Goal: Transaction & Acquisition: Purchase product/service

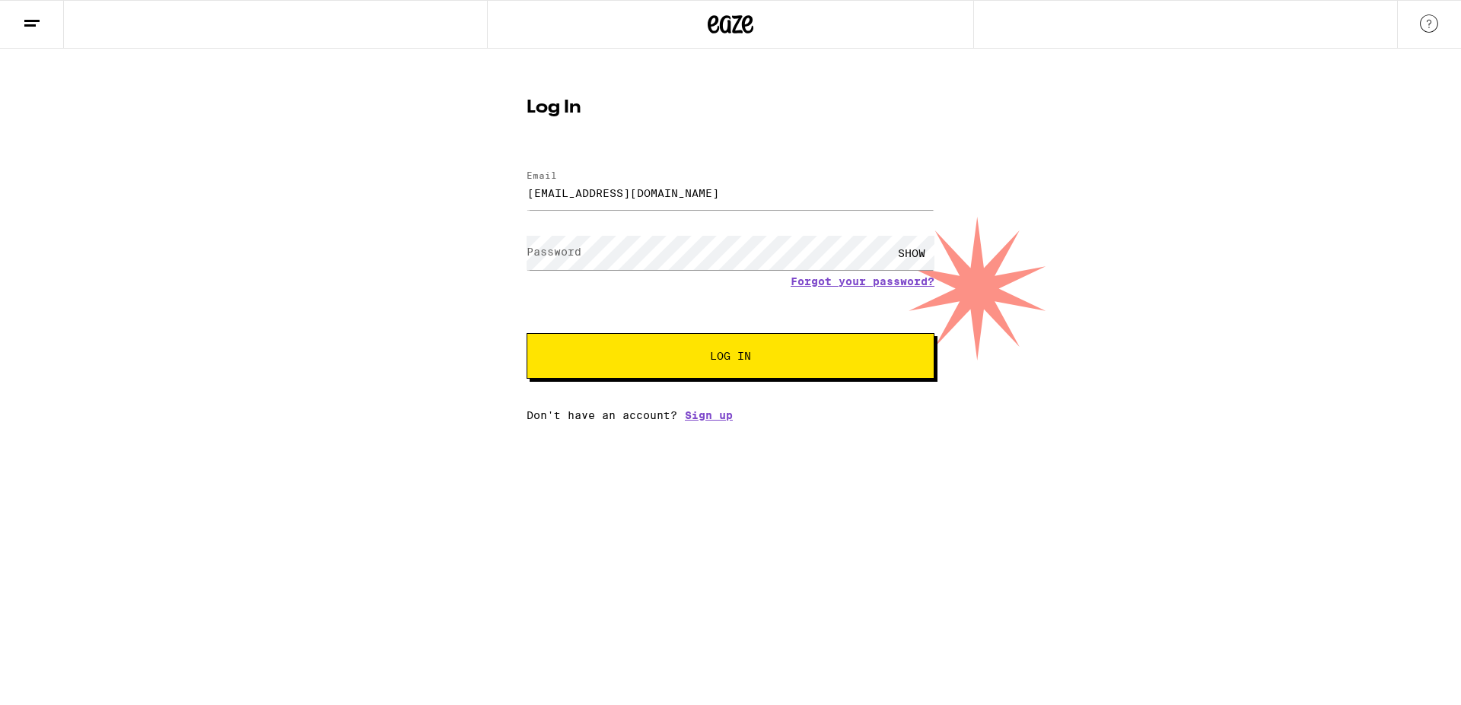
type input "[EMAIL_ADDRESS][DOMAIN_NAME]"
click at [504, 302] on div "Log In Email Email [EMAIL_ADDRESS][DOMAIN_NAME] Password Password SHOW Forgot y…" at bounding box center [730, 235] width 1461 height 373
click at [721, 354] on span "Log In" at bounding box center [730, 356] width 41 height 11
click at [310, 241] on div "Log In Email Email [EMAIL_ADDRESS][DOMAIN_NAME] Password Password SHOW Forgot y…" at bounding box center [730, 235] width 1461 height 373
click at [771, 356] on span "Log In" at bounding box center [730, 356] width 285 height 11
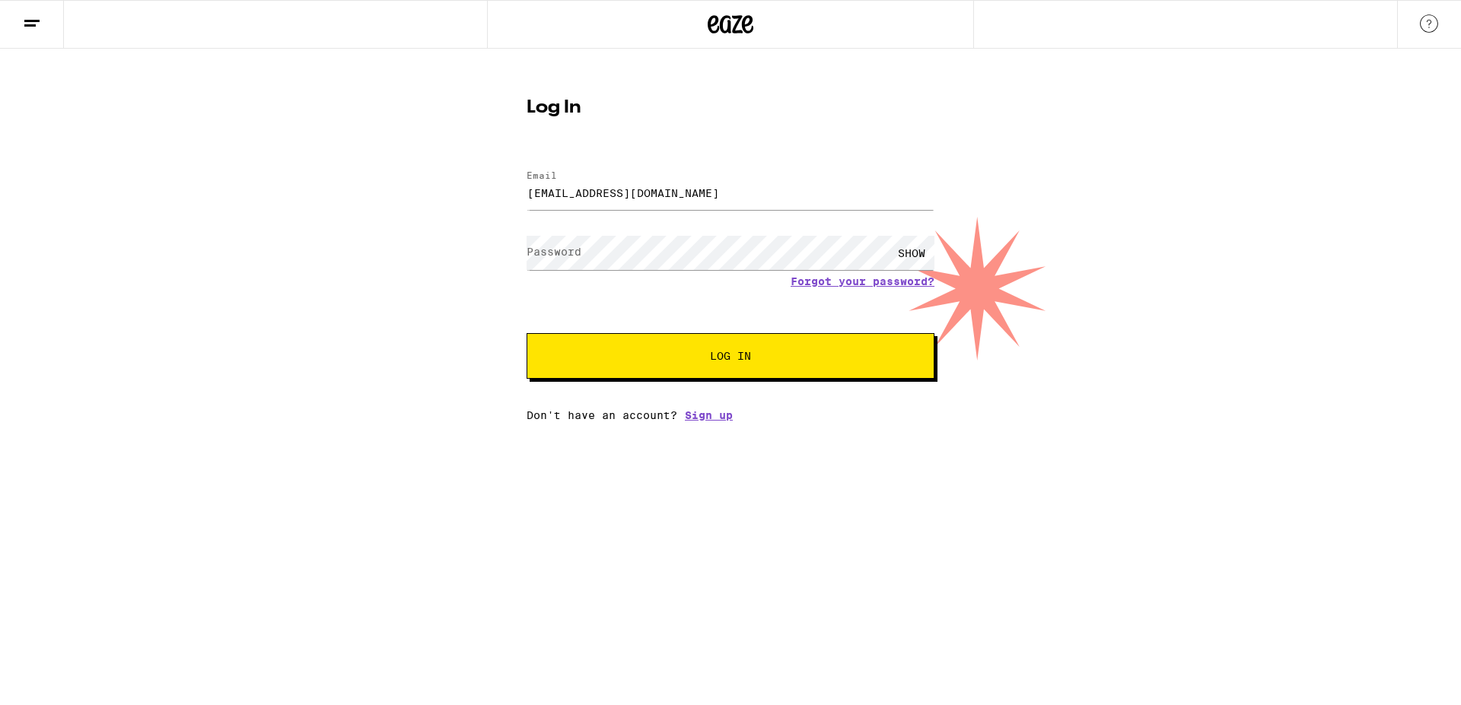
click at [282, 286] on div "Log In Email Email [EMAIL_ADDRESS][DOMAIN_NAME] Password Password SHOW Forgot y…" at bounding box center [730, 235] width 1461 height 373
click at [927, 252] on div "SHOW" at bounding box center [912, 253] width 46 height 34
click at [683, 353] on span "Log In" at bounding box center [730, 356] width 285 height 11
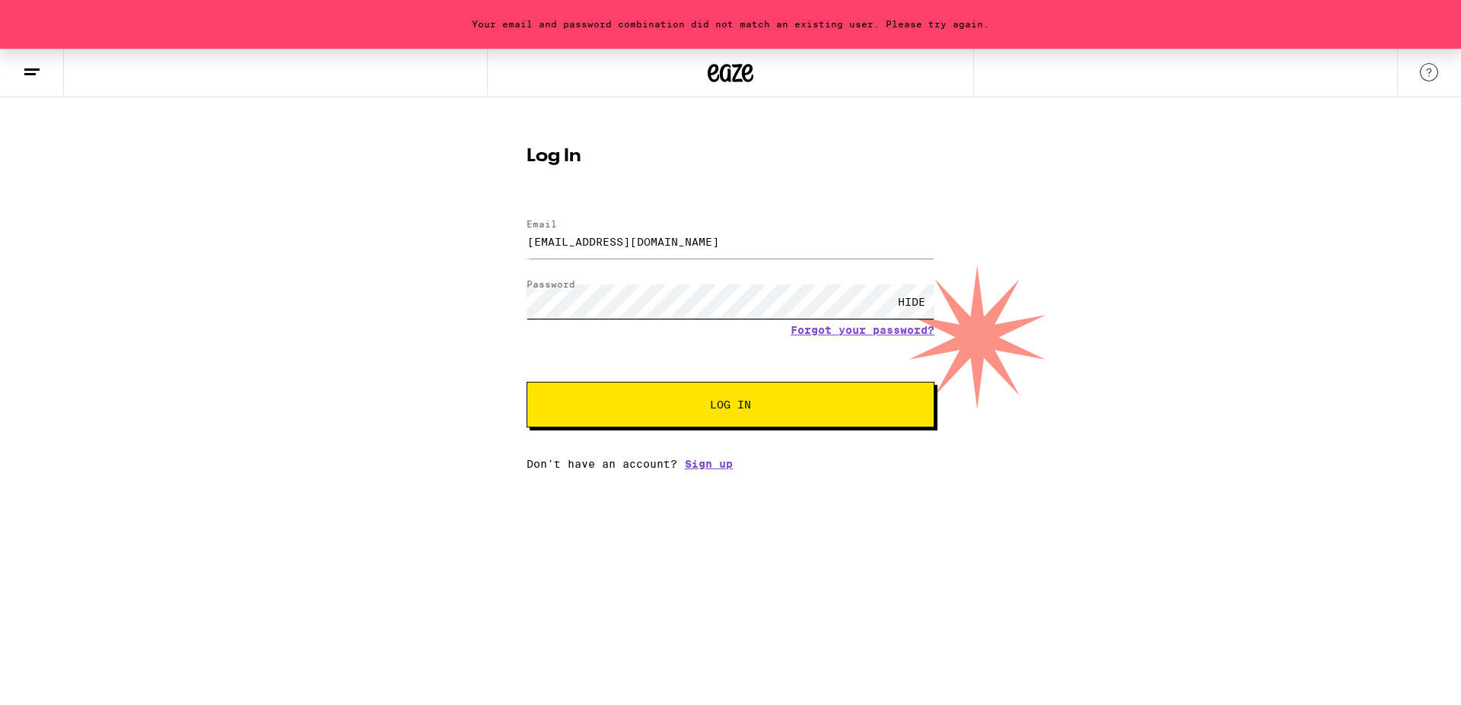
click at [526, 382] on button "Log In" at bounding box center [730, 405] width 408 height 46
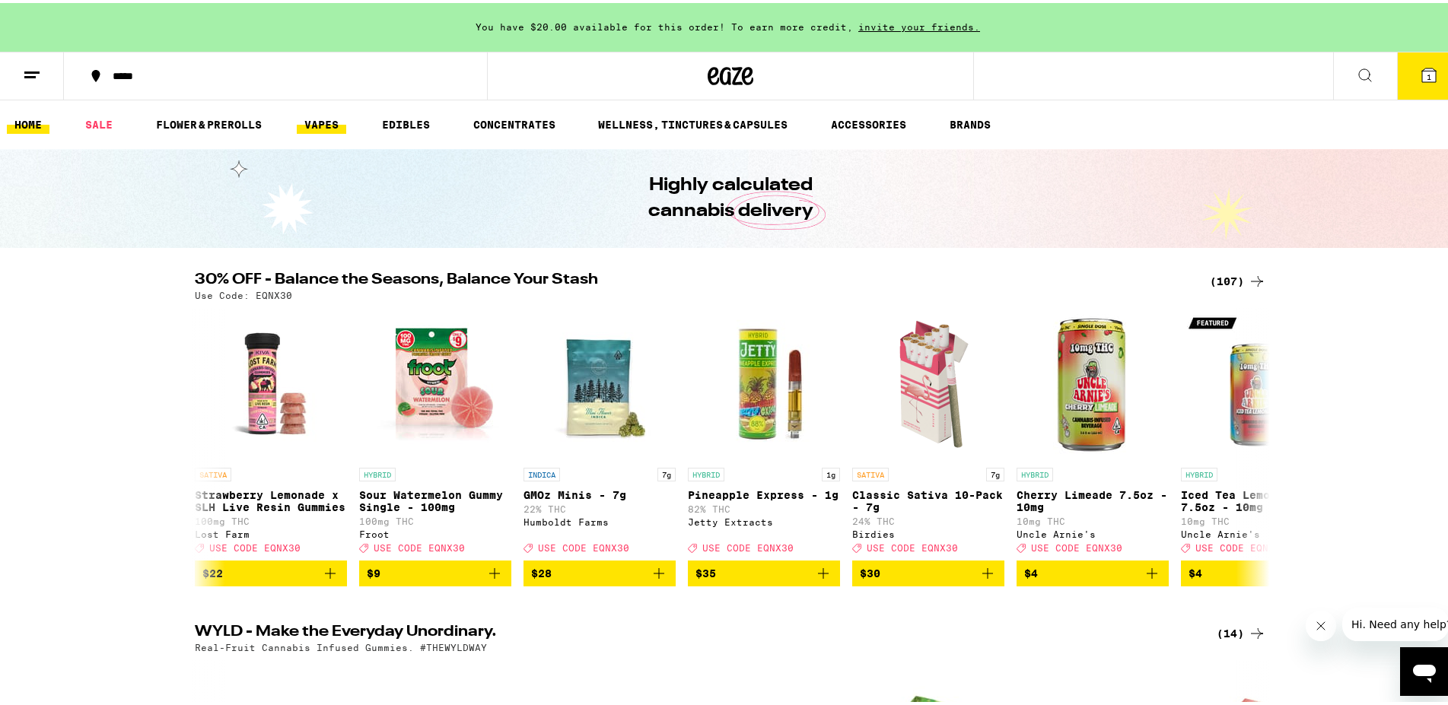
click at [320, 123] on link "VAPES" at bounding box center [321, 122] width 49 height 18
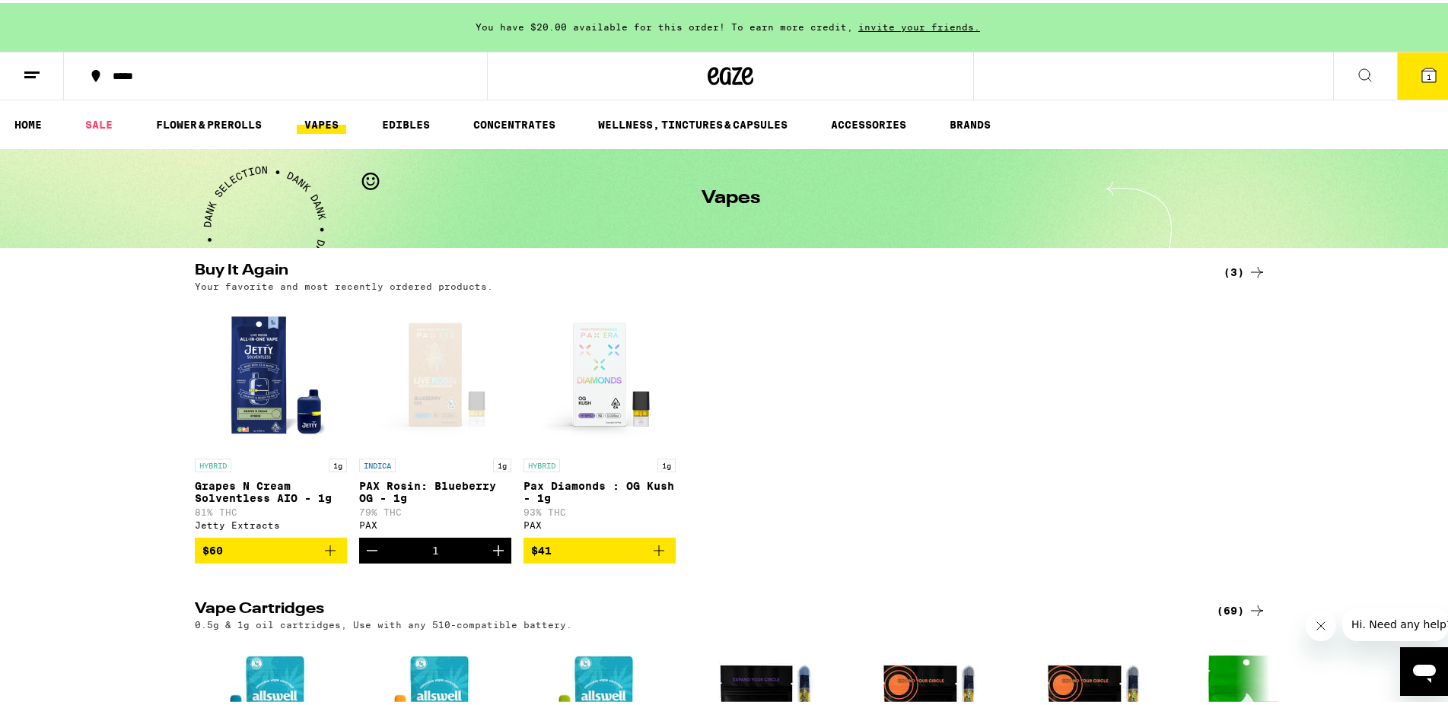
click at [1422, 76] on icon at bounding box center [1429, 72] width 14 height 14
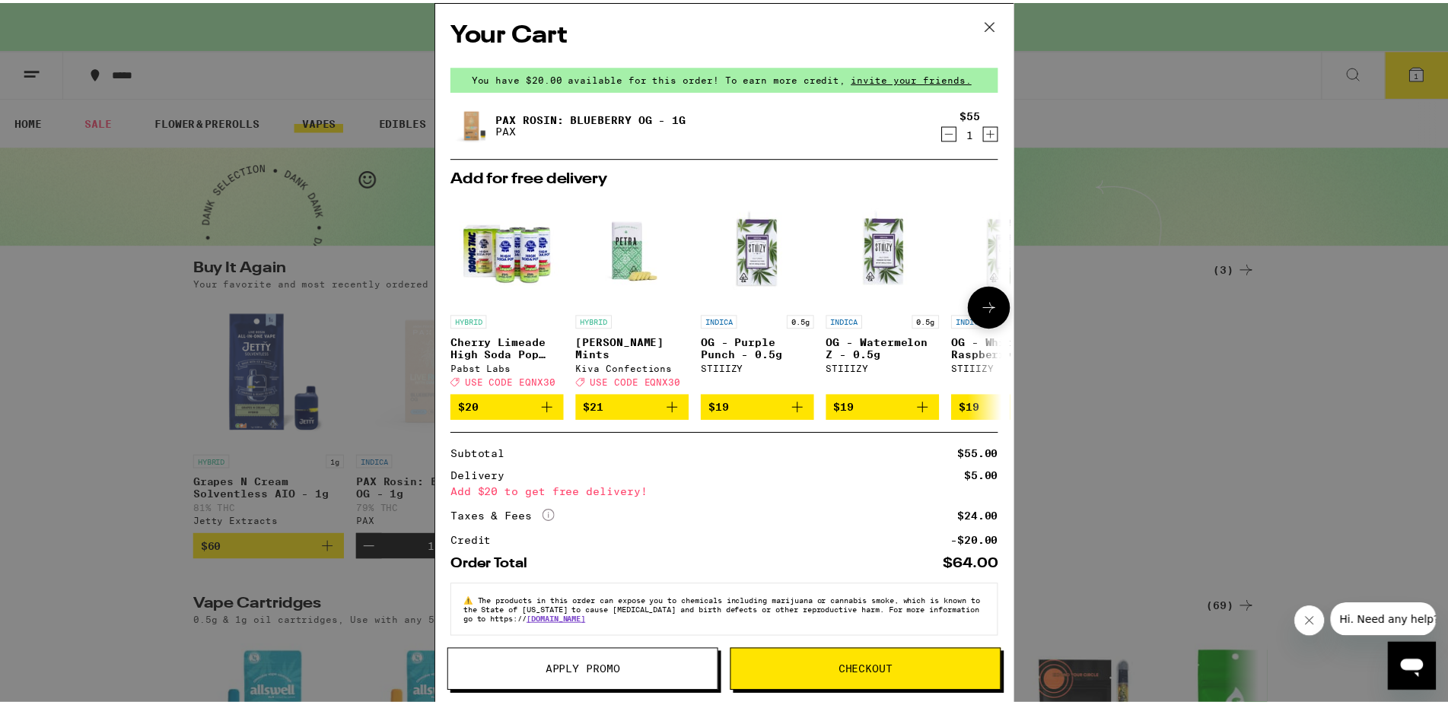
scroll to position [32, 0]
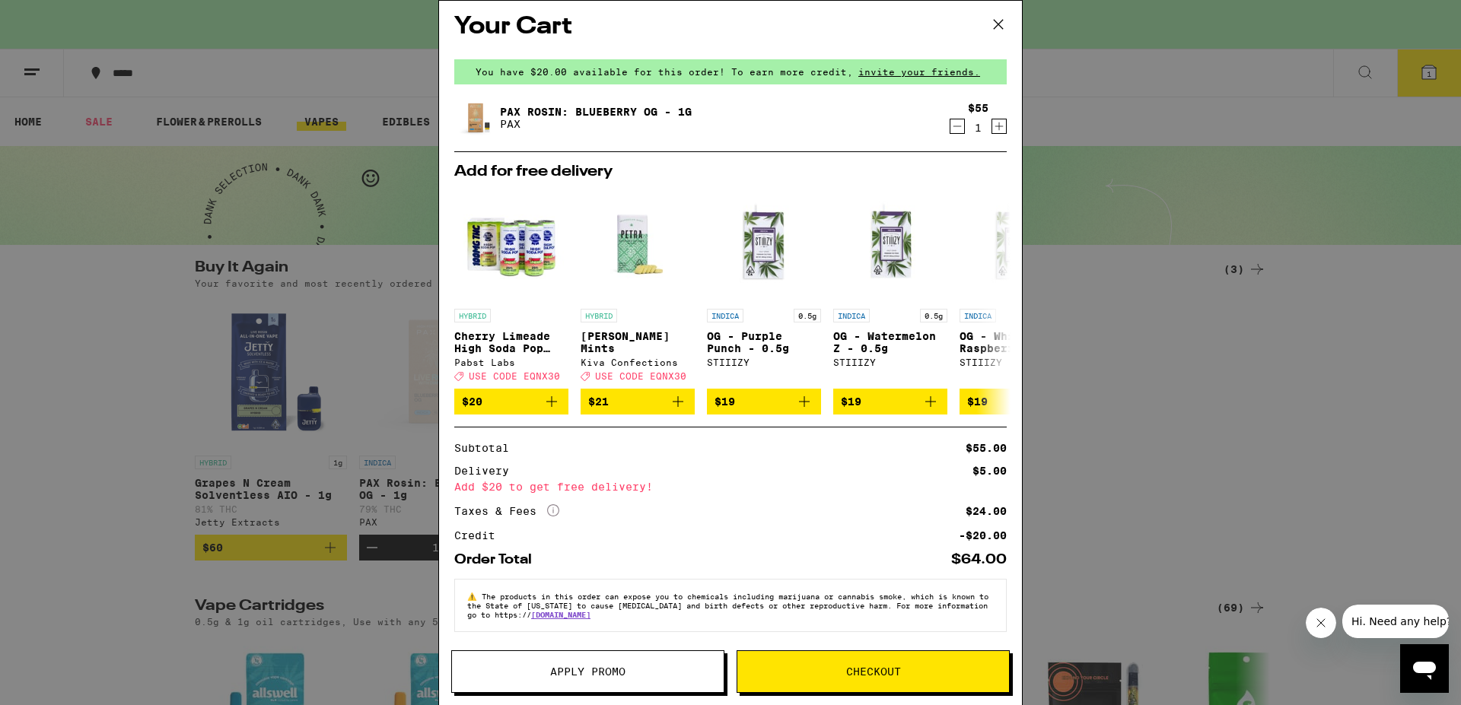
click at [655, 555] on div "Order Total $64.00" at bounding box center [730, 560] width 552 height 14
click at [890, 666] on span "Checkout" at bounding box center [873, 671] width 55 height 11
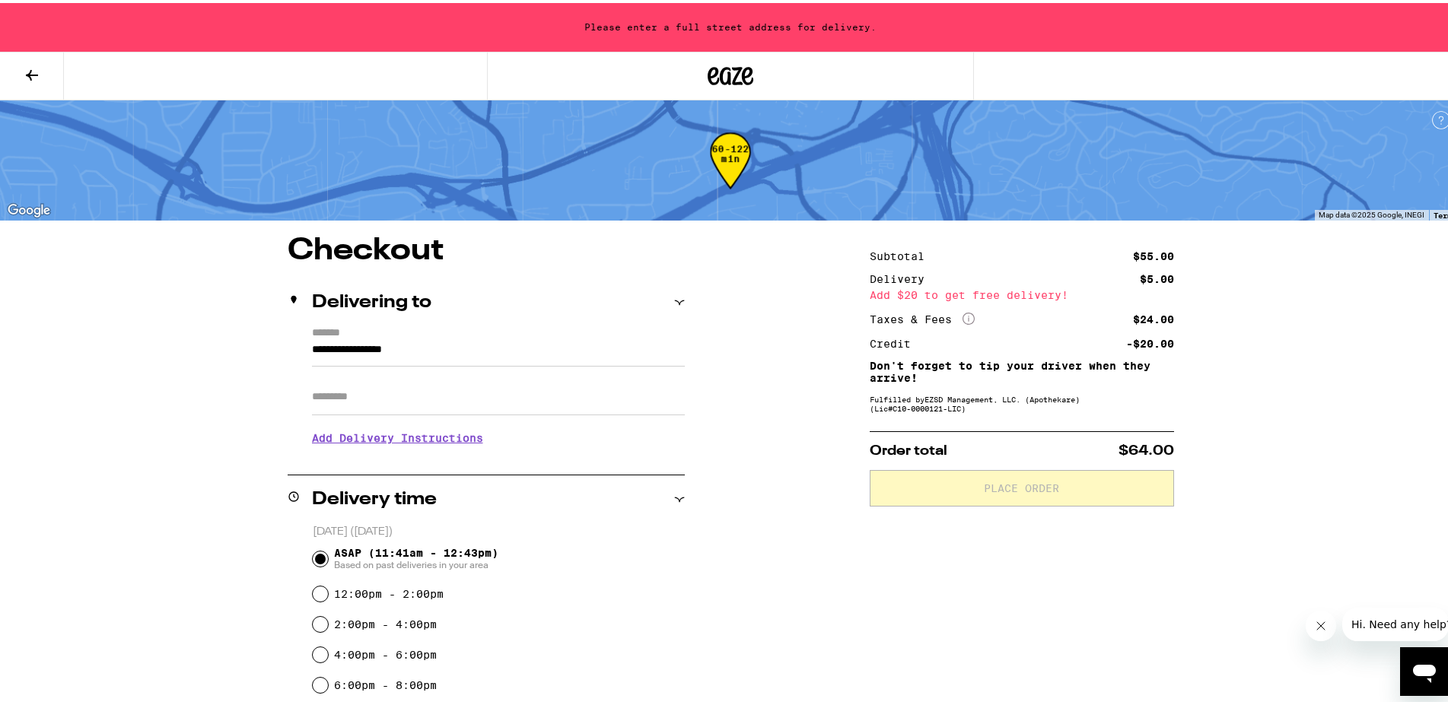
click at [476, 348] on input "**********" at bounding box center [498, 351] width 373 height 26
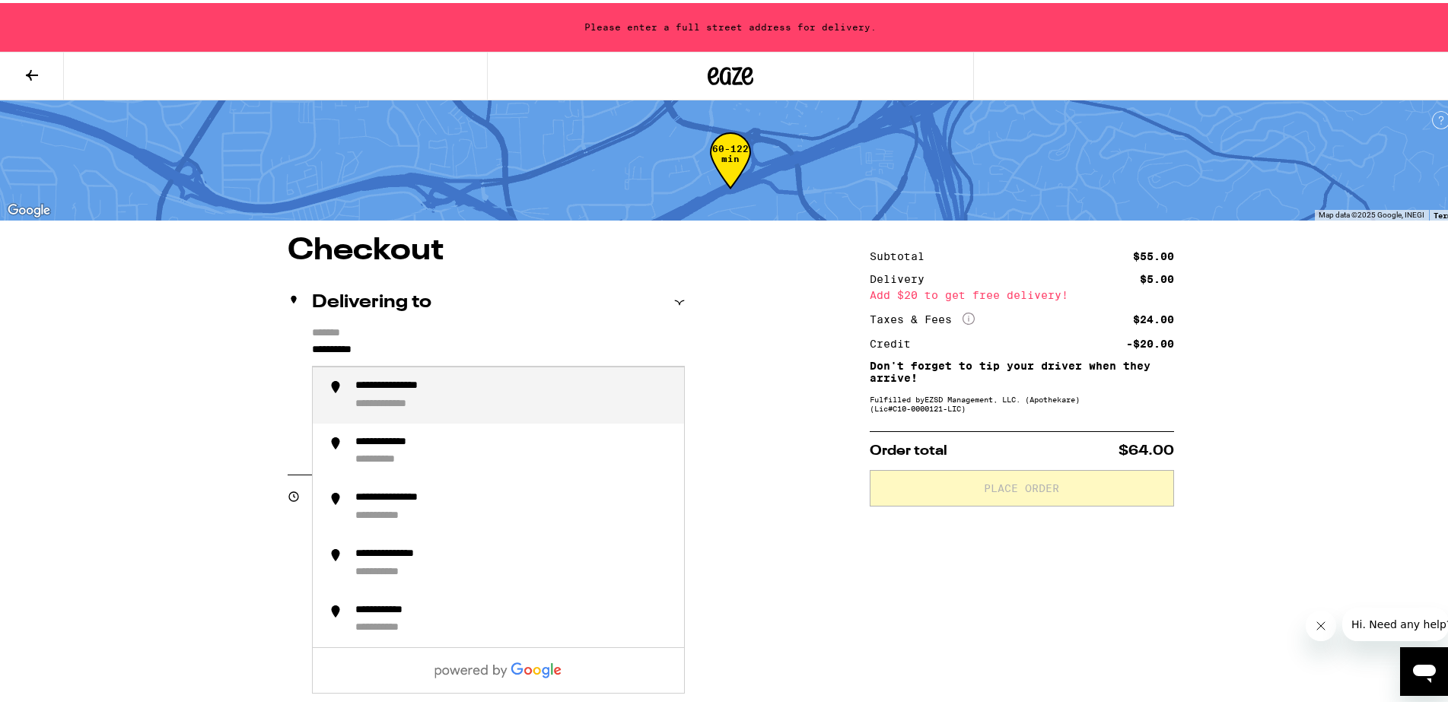
click at [498, 401] on div "**********" at bounding box center [513, 393] width 316 height 32
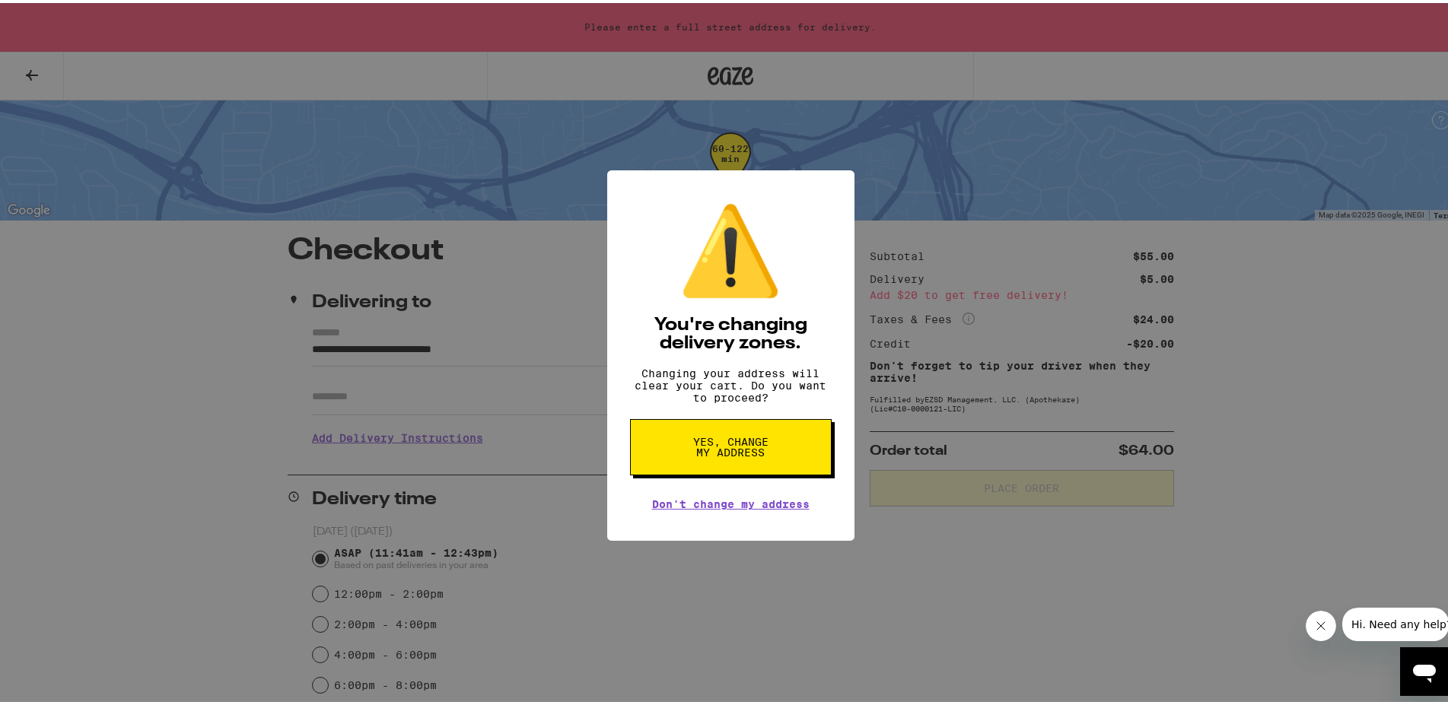
click at [778, 450] on button "Yes, change my address" at bounding box center [731, 444] width 202 height 56
type input "**********"
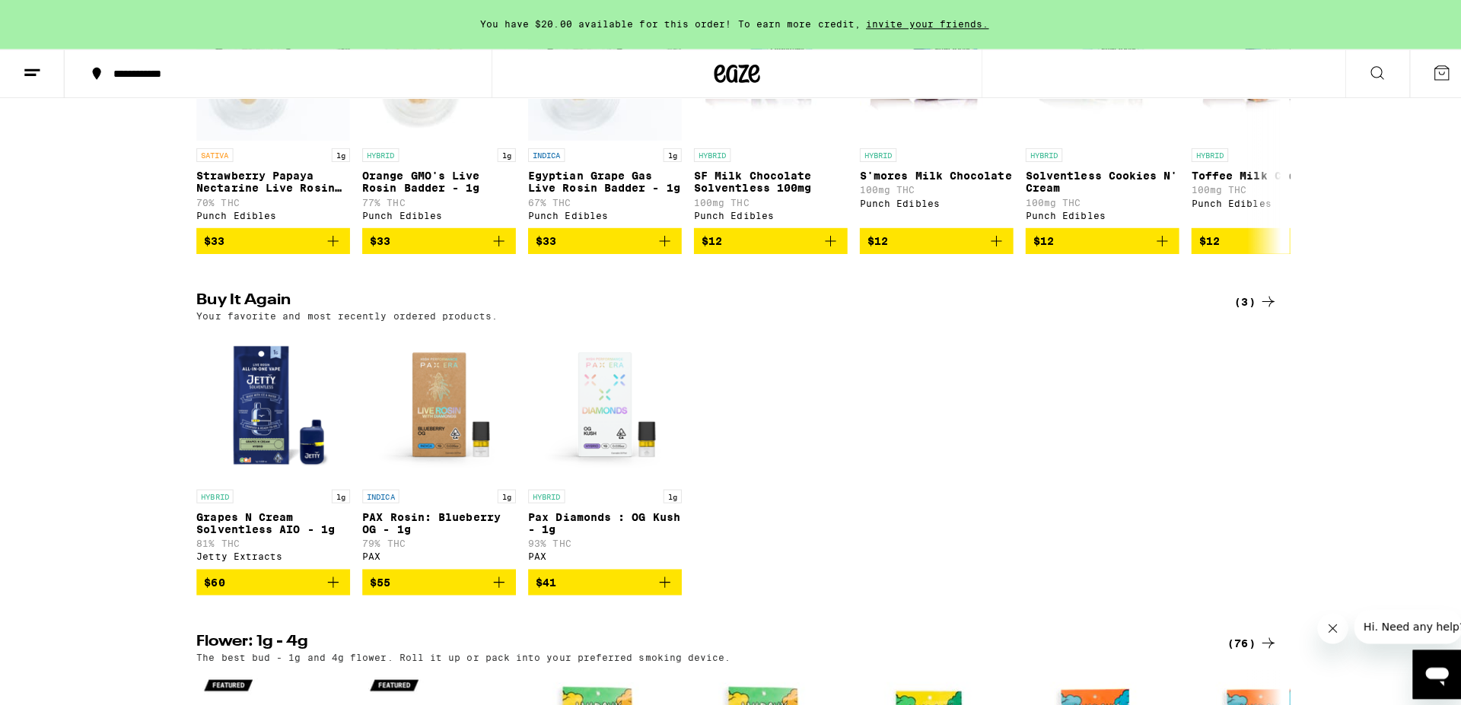
scroll to position [1164, 0]
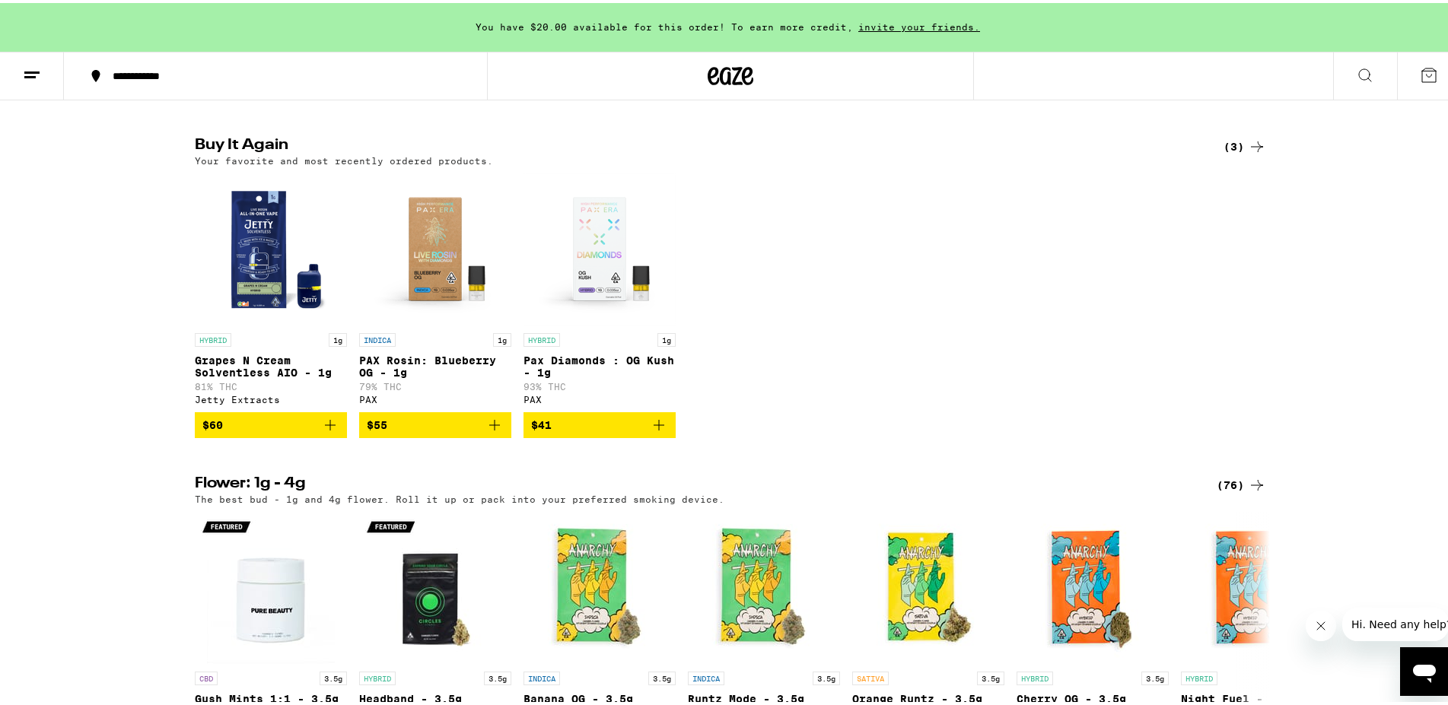
click at [325, 428] on icon "Add to bag" at bounding box center [330, 422] width 11 height 11
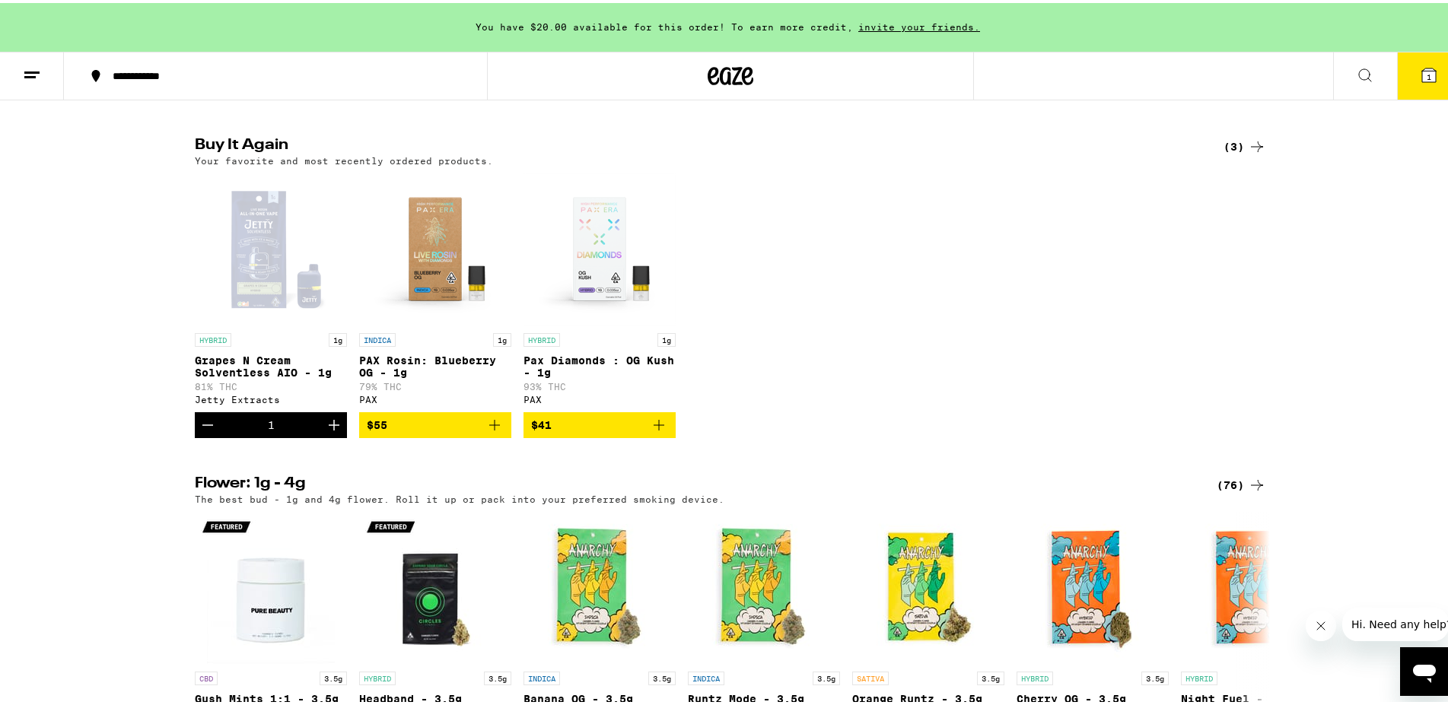
click at [1420, 58] on button "1" at bounding box center [1429, 72] width 64 height 47
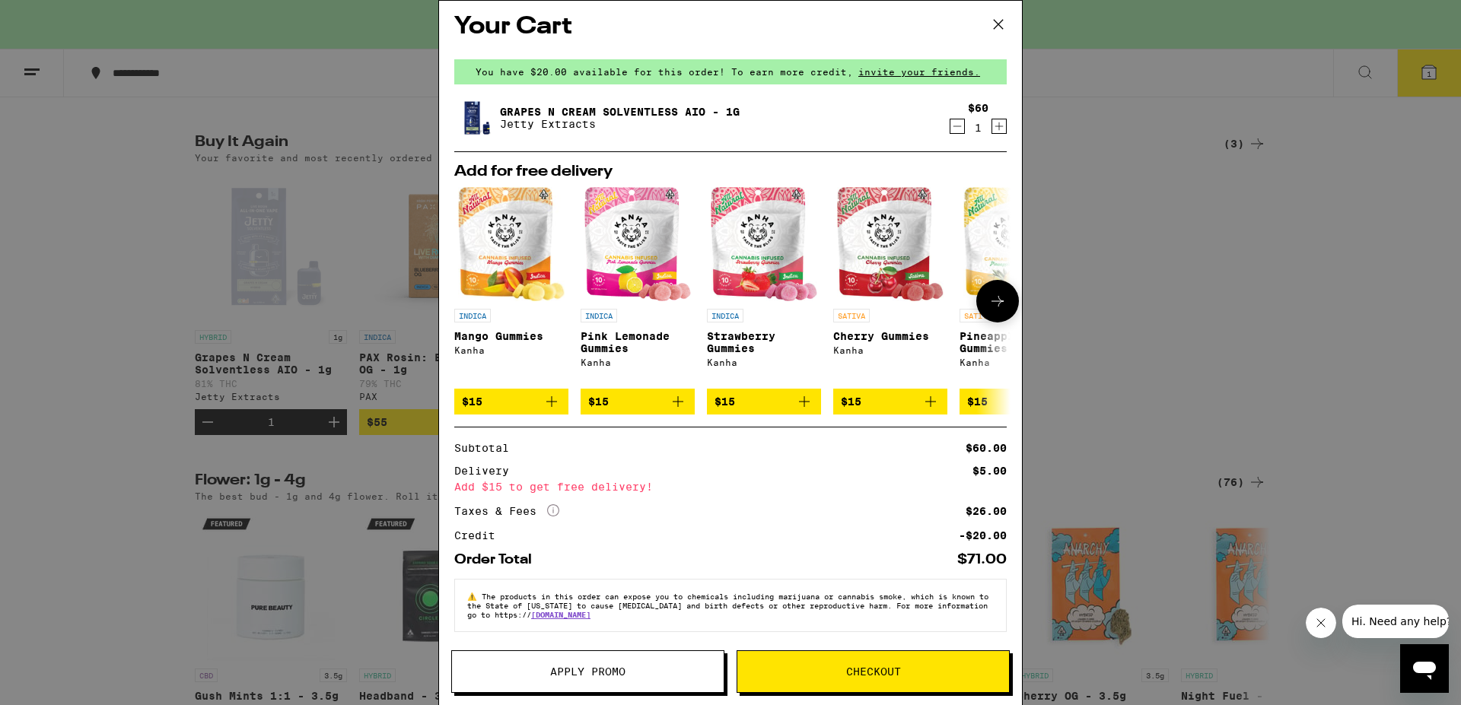
scroll to position [32, 0]
click at [854, 676] on span "Checkout" at bounding box center [873, 671] width 55 height 11
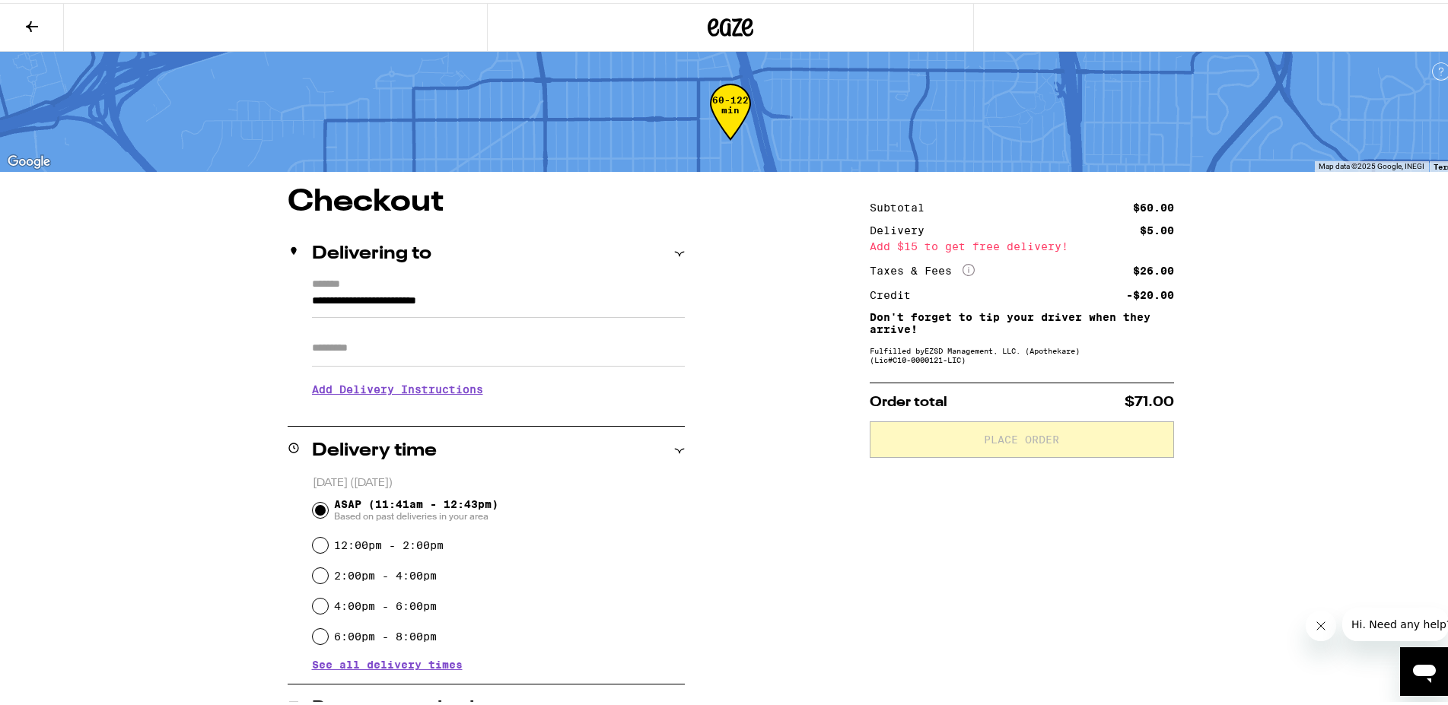
click at [422, 348] on input "Apt/Suite" at bounding box center [498, 345] width 373 height 37
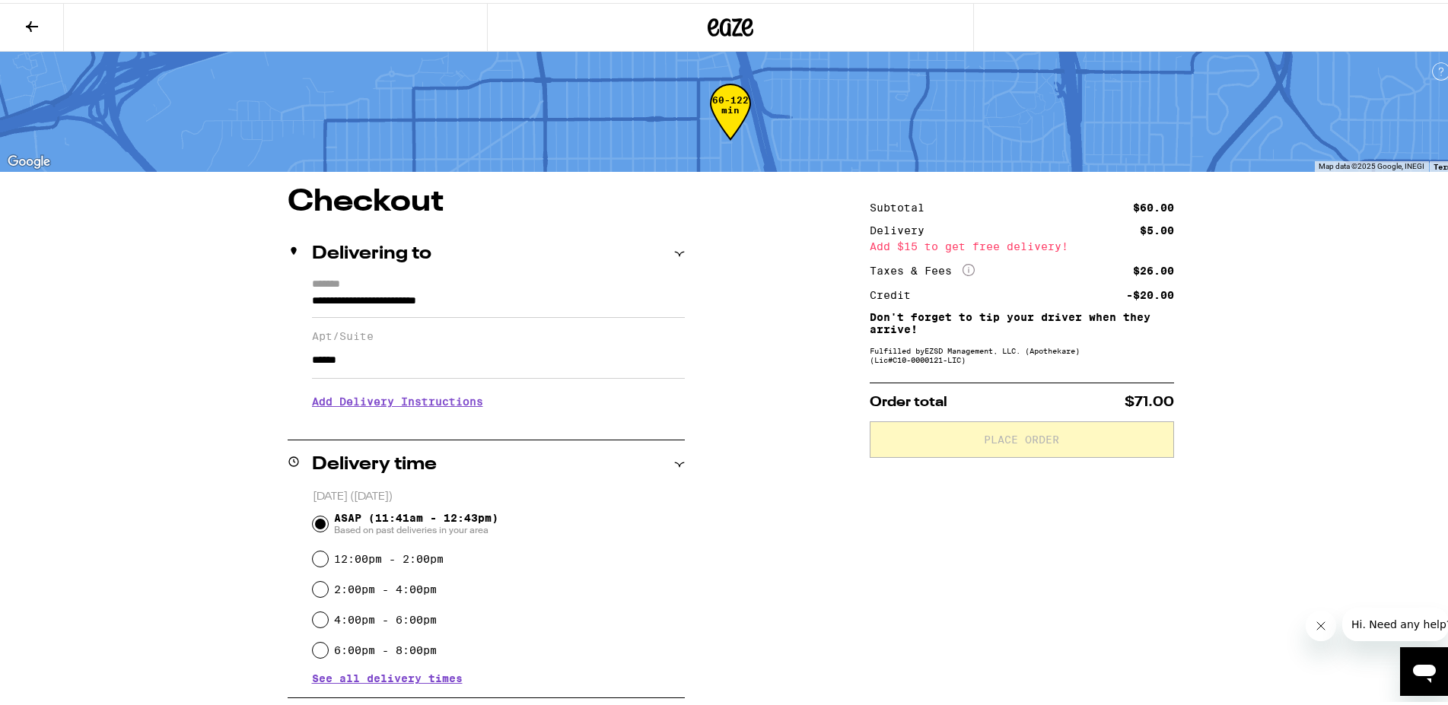
type input "******"
click at [196, 383] on div "**********" at bounding box center [731, 581] width 1096 height 794
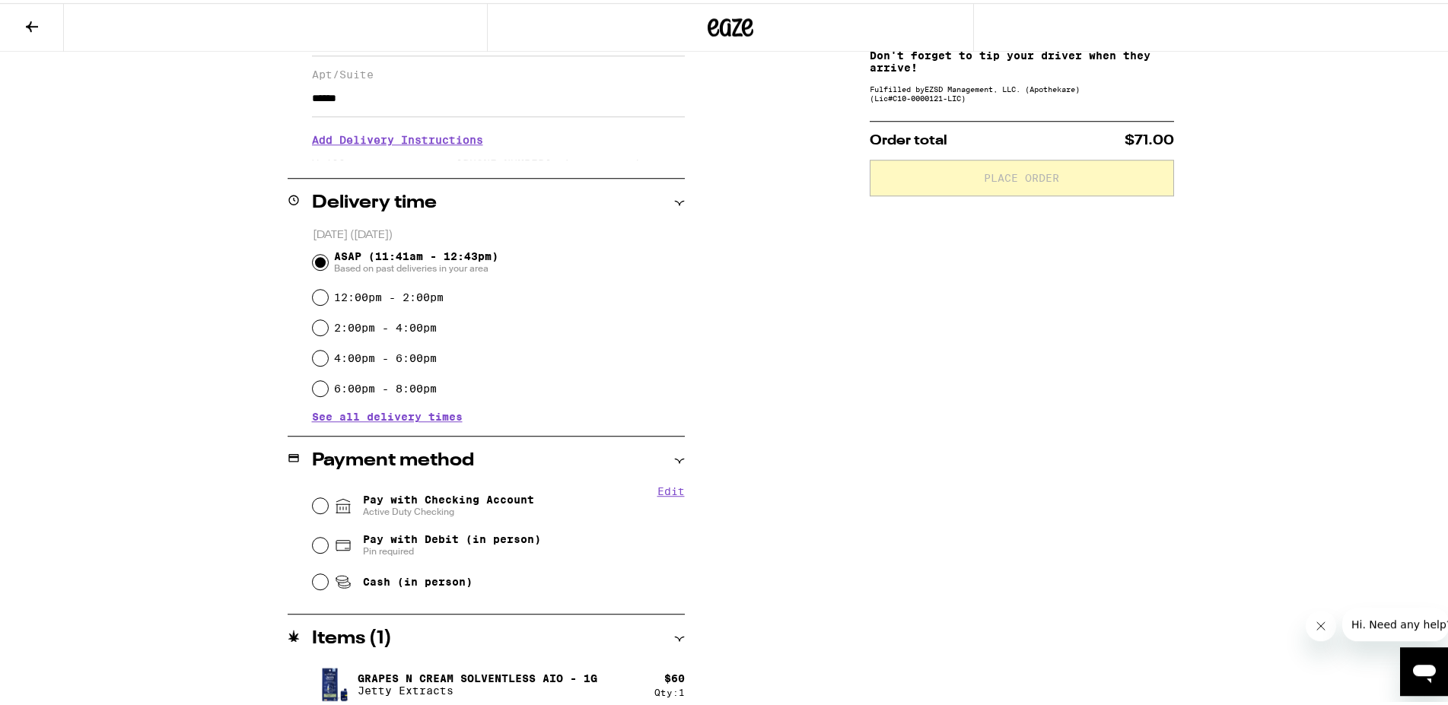
scroll to position [272, 0]
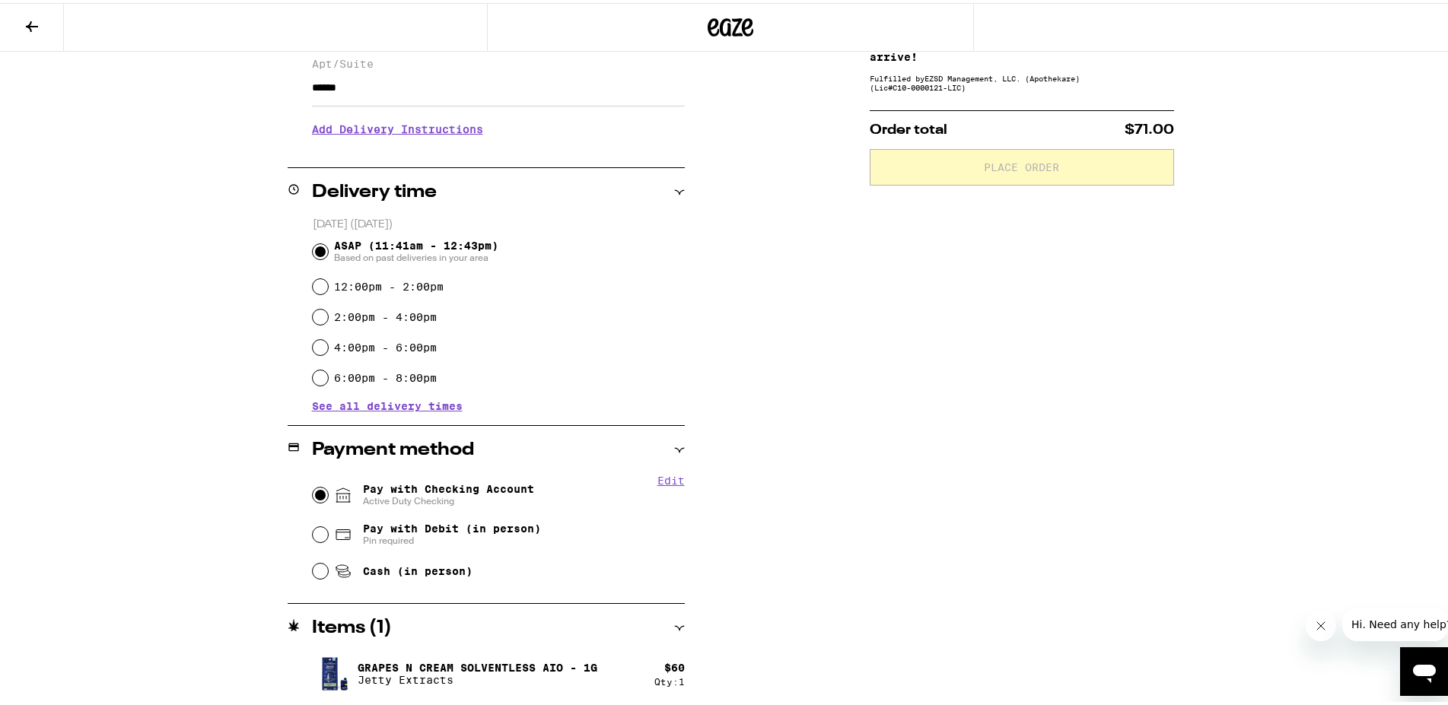
click at [314, 489] on input "Pay with Checking Account Active Duty Checking" at bounding box center [320, 492] width 15 height 15
radio input "true"
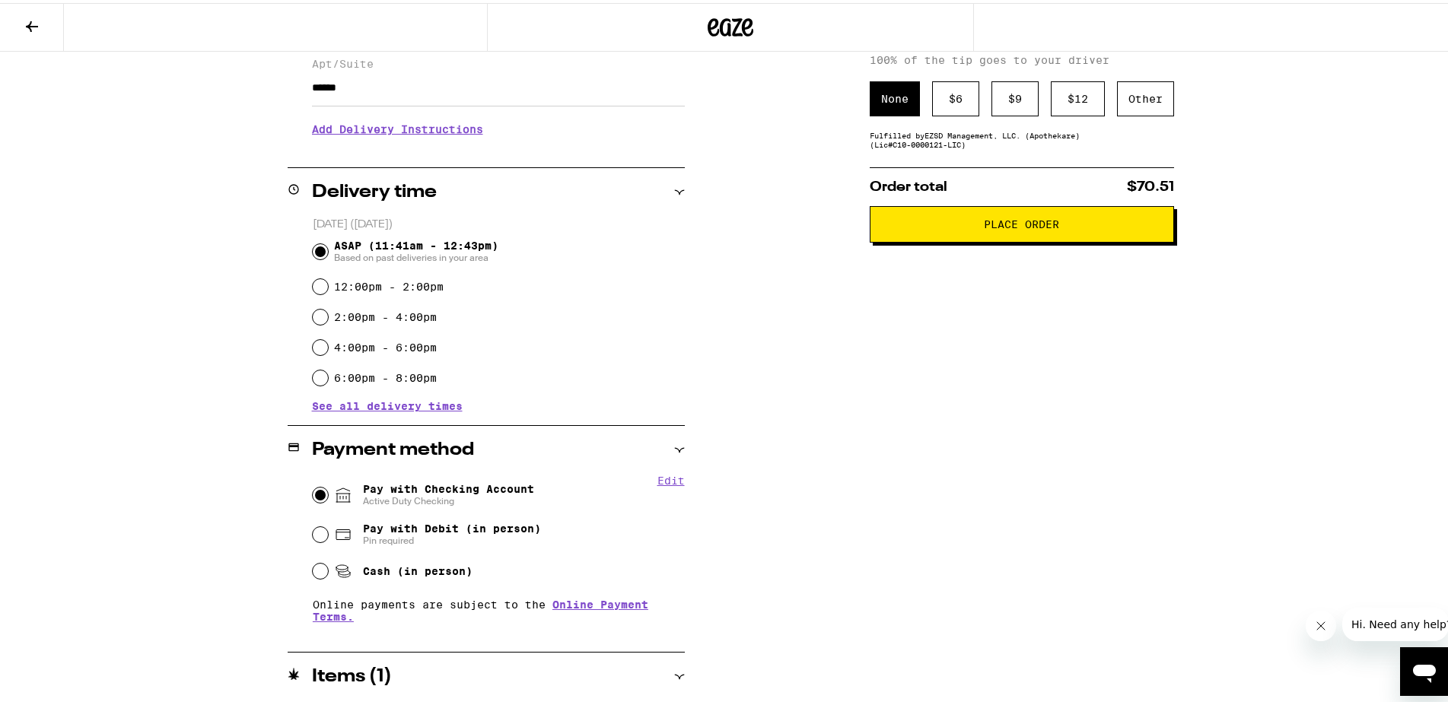
scroll to position [40, 0]
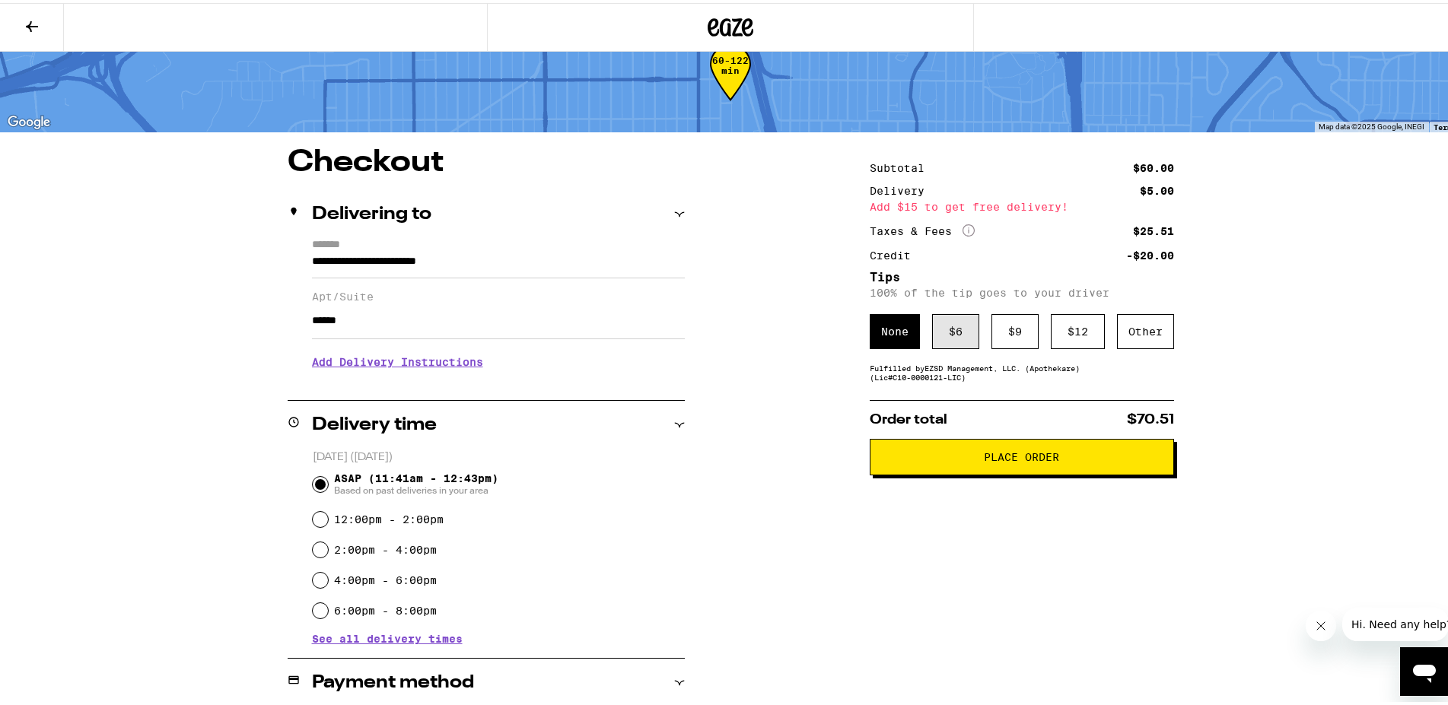
click at [949, 329] on div "$ 6" at bounding box center [955, 328] width 47 height 35
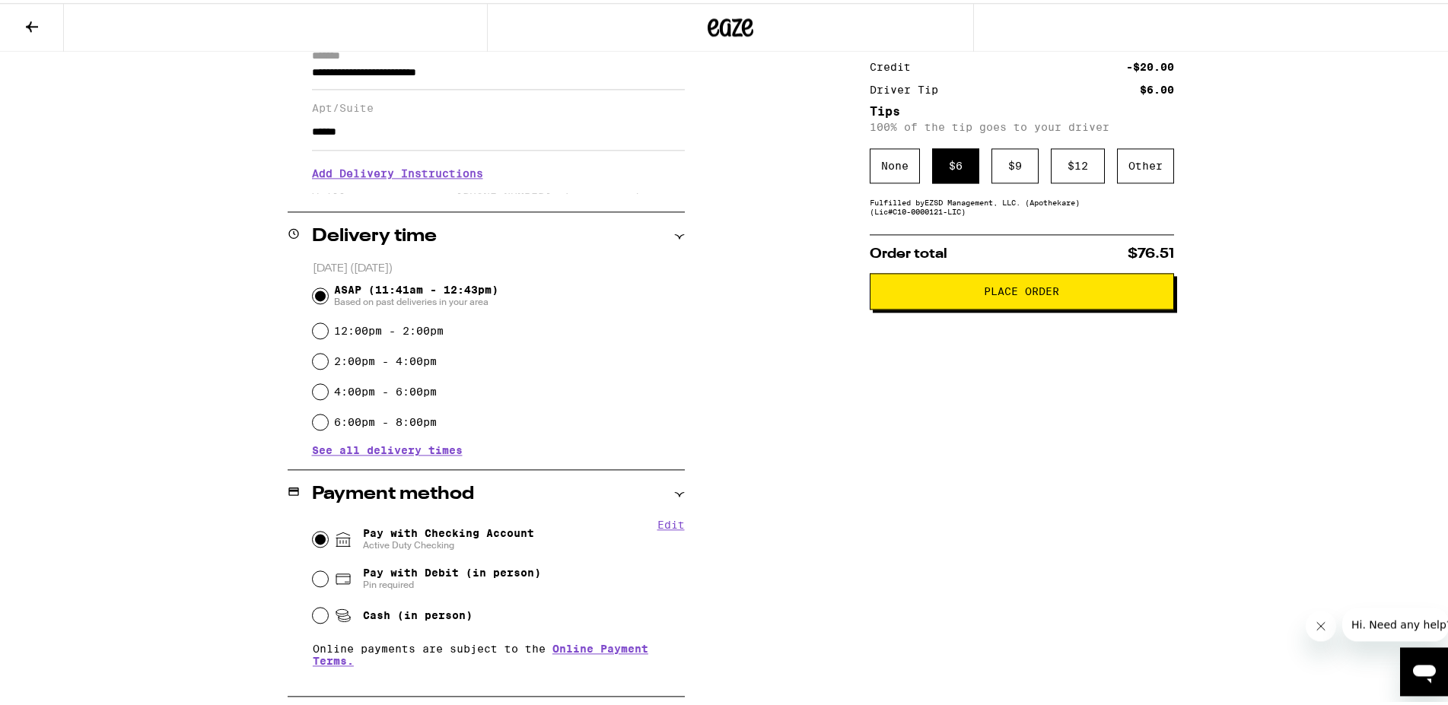
scroll to position [272, 0]
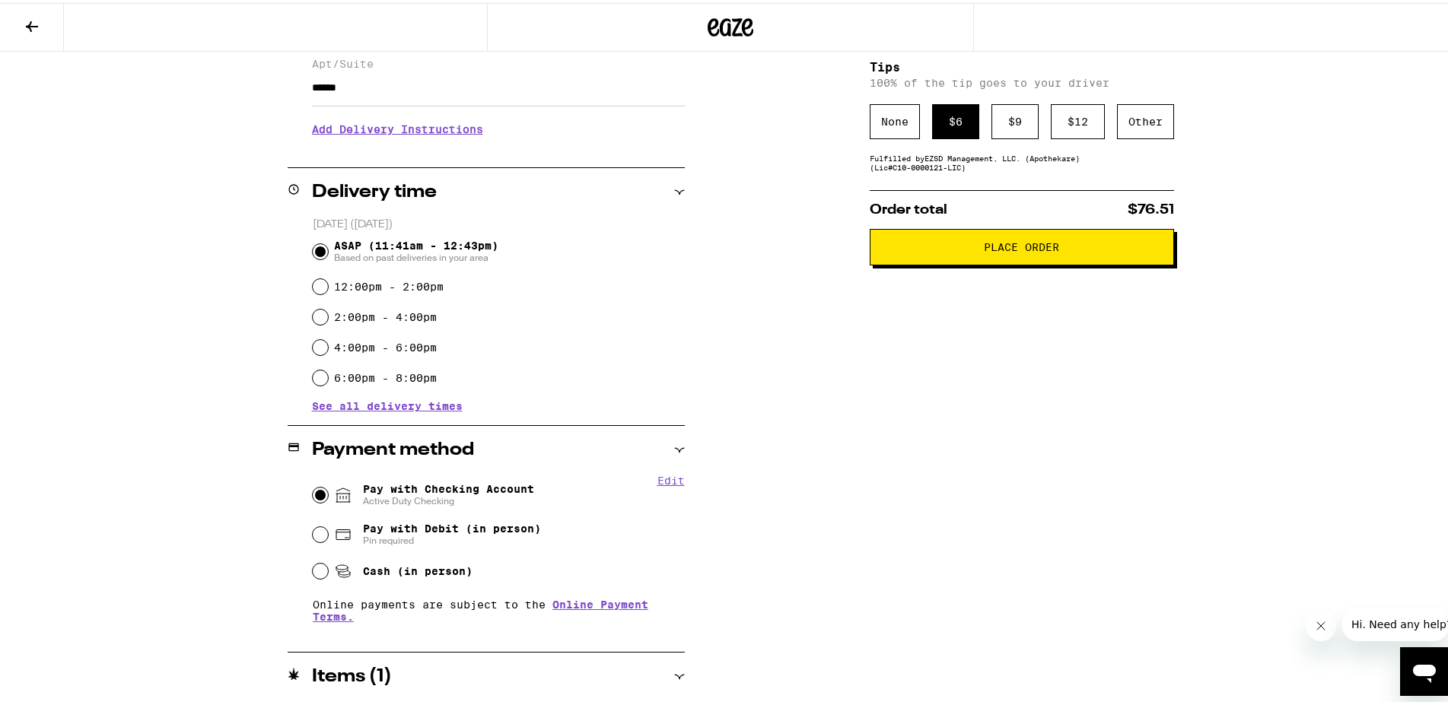
click at [895, 511] on div "Subtotal $60.00 Delivery $5.00 Add $15 to get free delivery! Taxes & Fees More …" at bounding box center [1022, 333] width 304 height 842
click at [992, 482] on div "Subtotal $60.00 Delivery $5.00 Add $15 to get free delivery! Taxes & Fees More …" at bounding box center [1022, 333] width 304 height 842
click at [1033, 262] on button "Place Order" at bounding box center [1022, 244] width 304 height 37
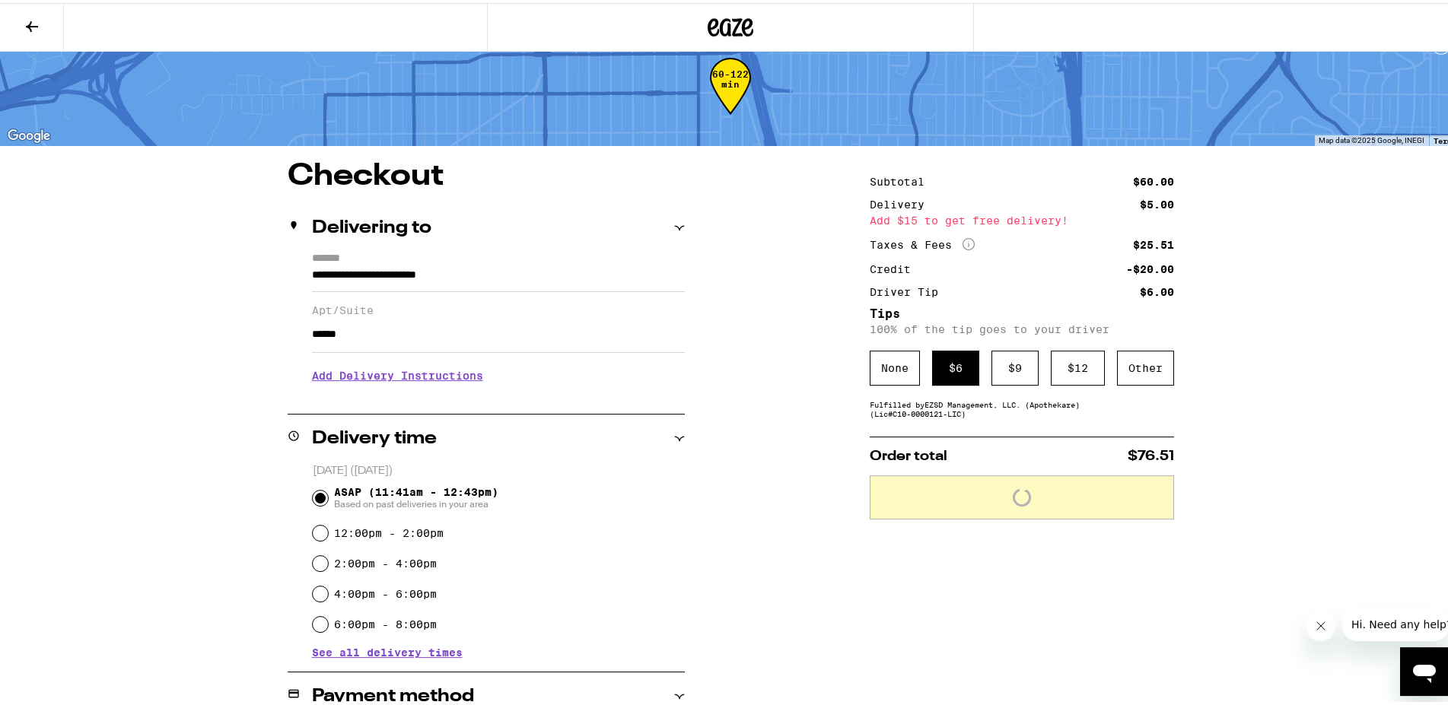
scroll to position [0, 0]
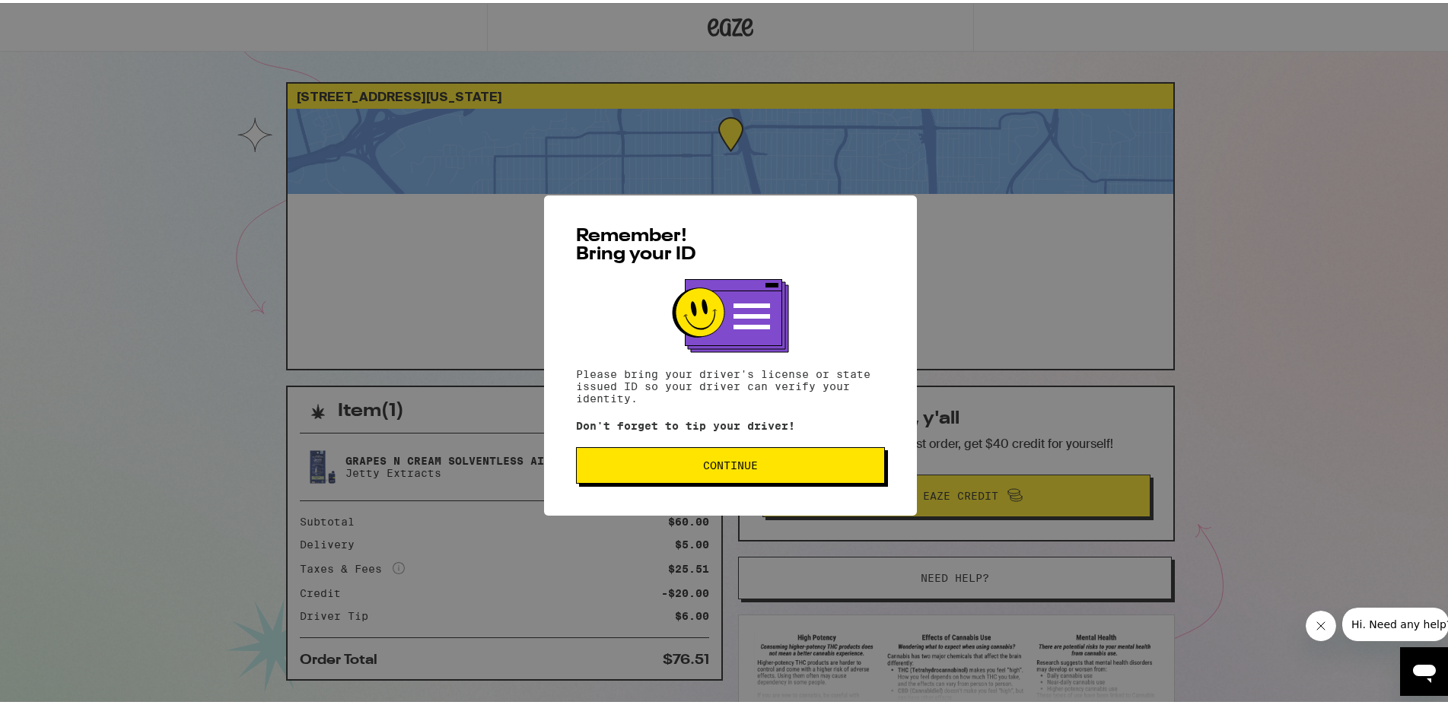
click at [742, 450] on button "Continue" at bounding box center [730, 462] width 309 height 37
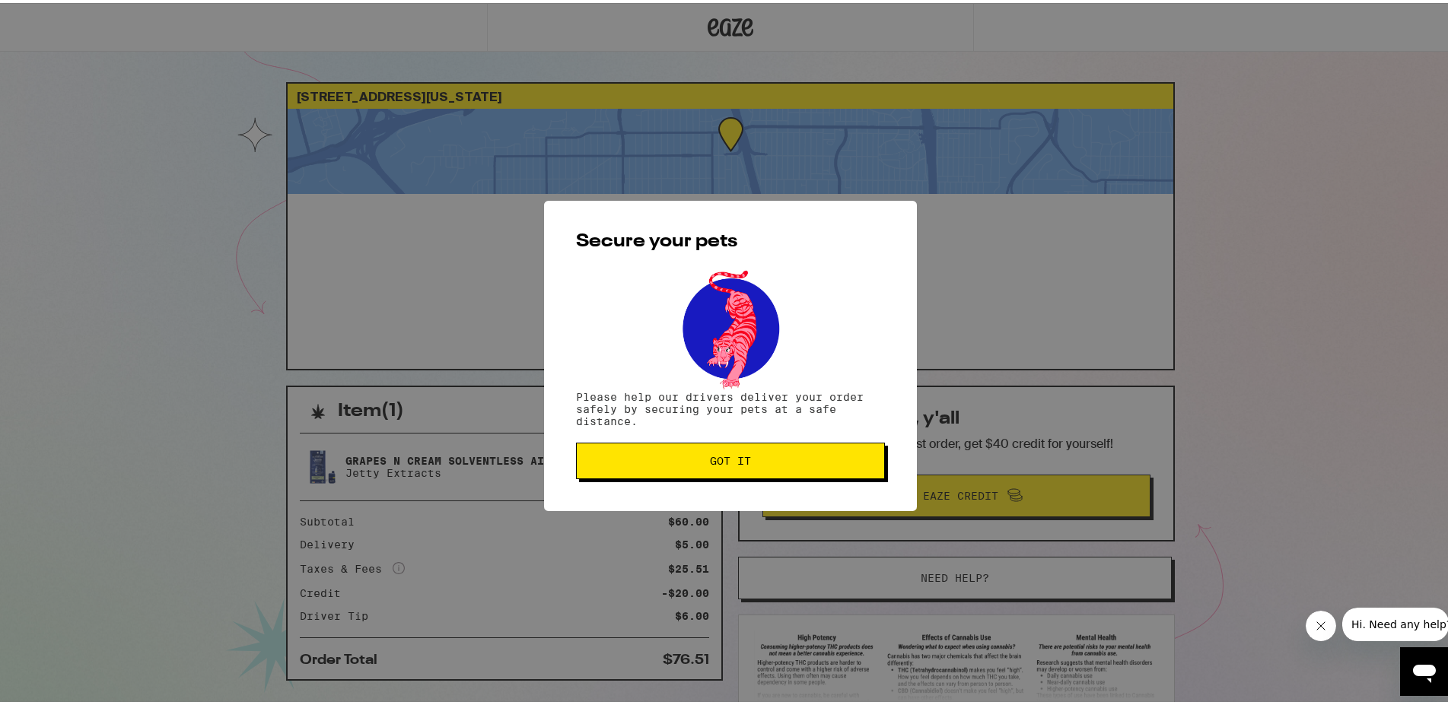
click at [767, 449] on button "Got it" at bounding box center [730, 458] width 309 height 37
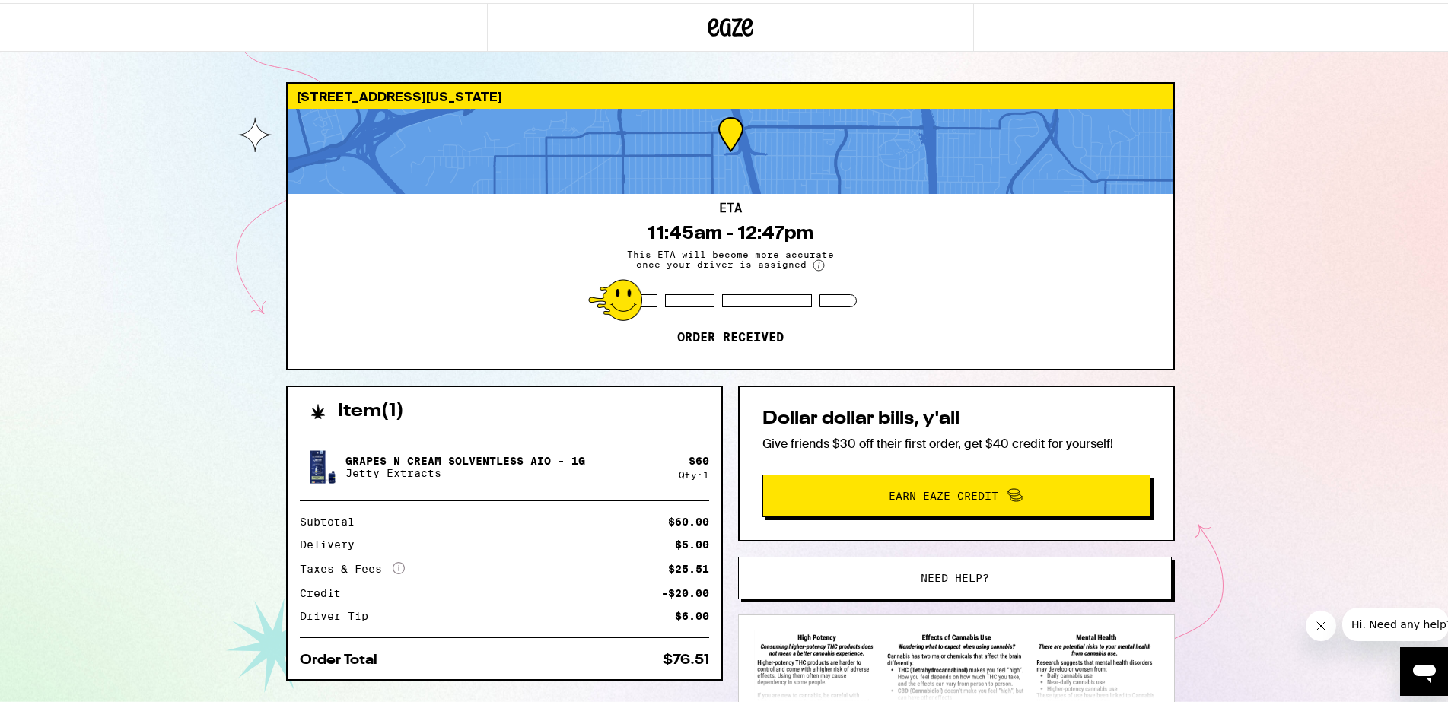
click at [472, 472] on p "Jetty Extracts" at bounding box center [465, 470] width 240 height 12
click at [168, 425] on div "[STREET_ADDRESS][US_STATE] ETA 11:45am - 12:47pm This ETA will become more accu…" at bounding box center [730, 414] width 1461 height 829
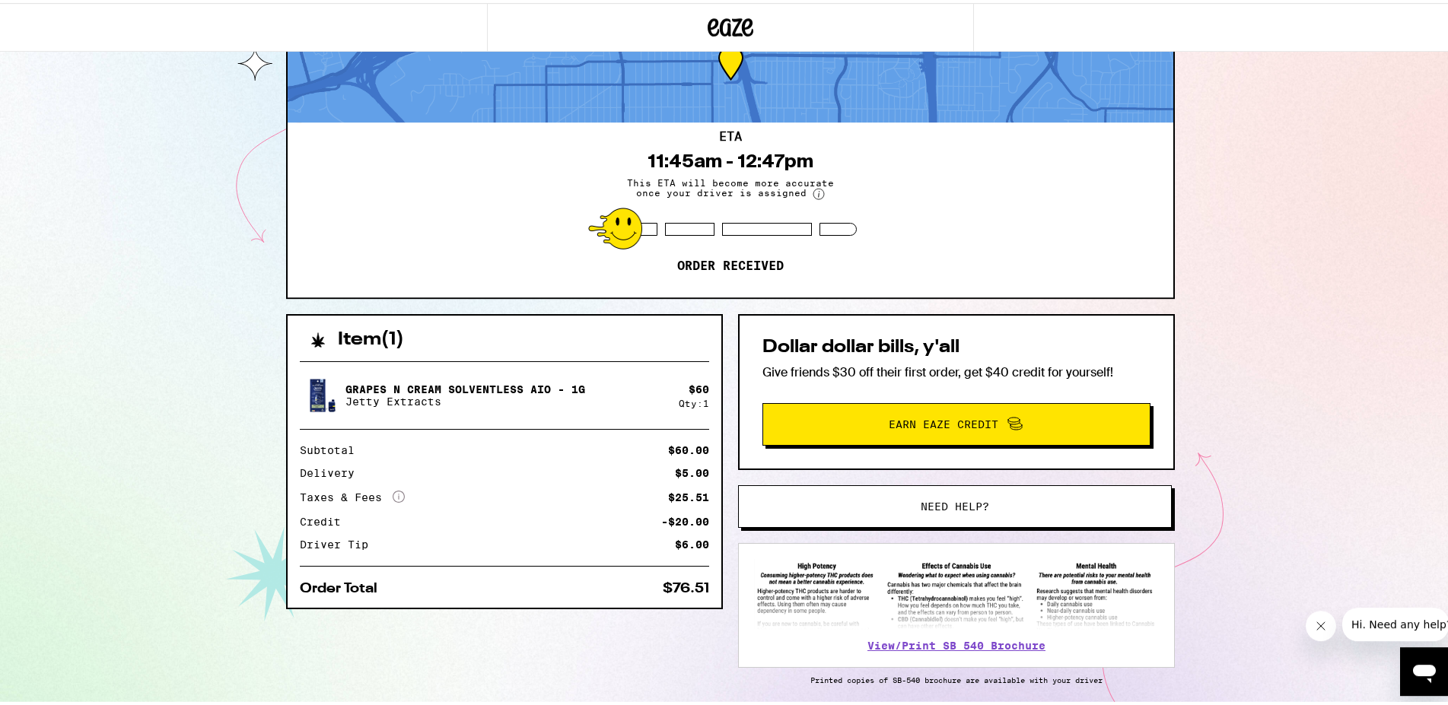
scroll to position [127, 0]
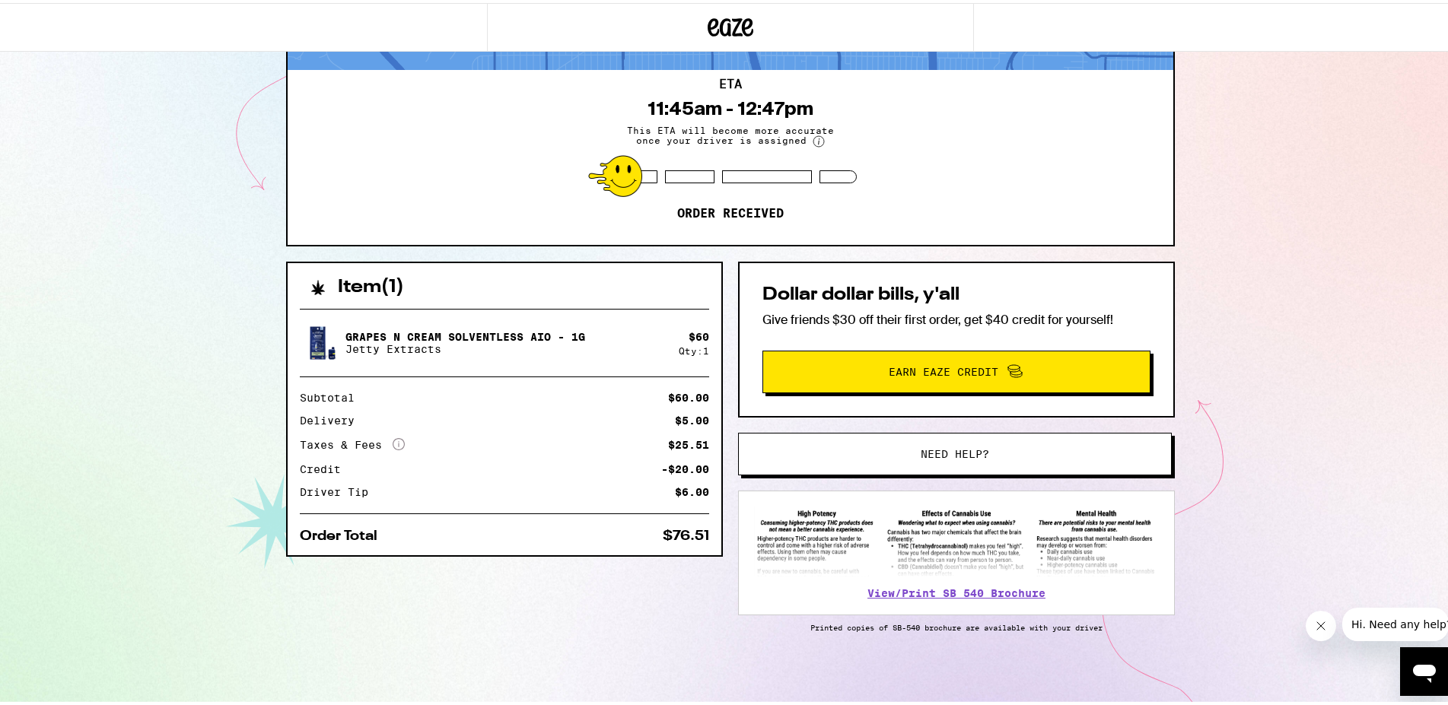
click at [132, 262] on div "[STREET_ADDRESS][US_STATE] ETA 11:45am - 12:47pm This ETA will become more accu…" at bounding box center [730, 290] width 1461 height 829
click at [153, 262] on div "[STREET_ADDRESS][US_STATE] ETA 11:45am - 12:47pm This ETA will become more accu…" at bounding box center [730, 290] width 1461 height 829
